Goal: Go to known website: Access a specific website the user already knows

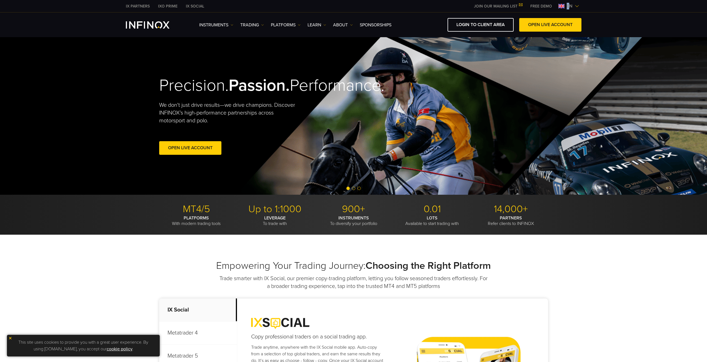
click at [568, 5] on span "en" at bounding box center [569, 6] width 10 height 7
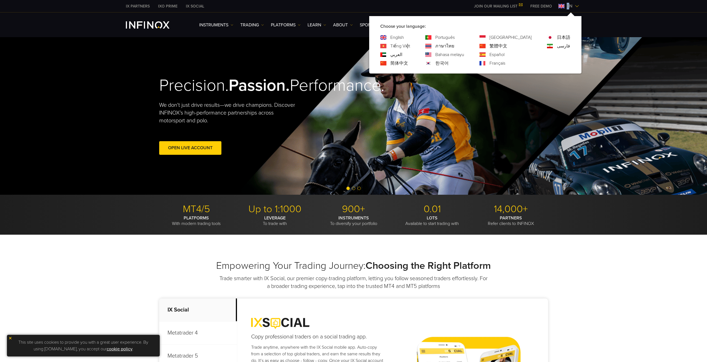
click at [504, 53] on link "Español" at bounding box center [496, 54] width 15 height 7
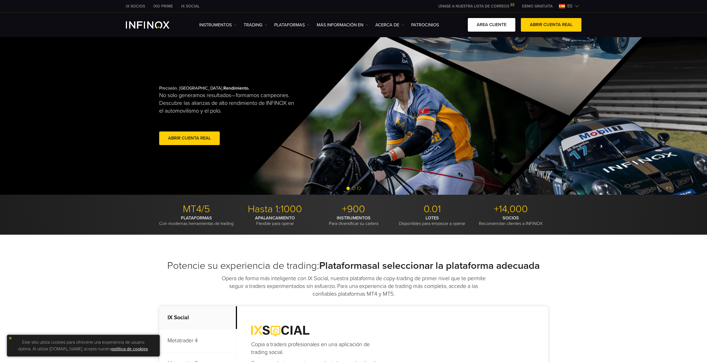
click at [476, 25] on link "AREA CLIENTE" at bounding box center [491, 25] width 47 height 14
